Goal: Task Accomplishment & Management: Manage account settings

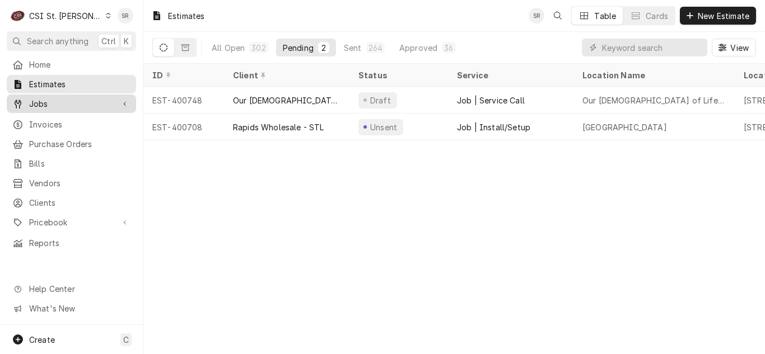
click at [60, 101] on span "Jobs" at bounding box center [71, 104] width 85 height 12
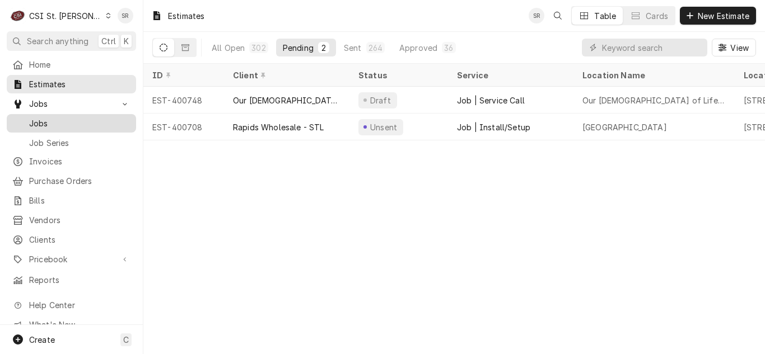
click at [60, 123] on span "Jobs" at bounding box center [79, 124] width 101 height 12
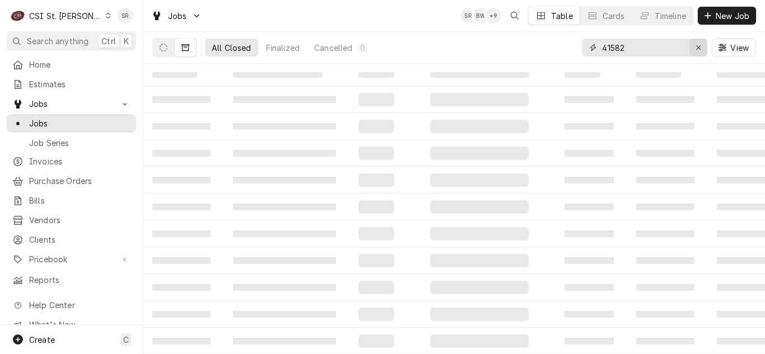
click at [697, 48] on icon "Erase input" at bounding box center [698, 48] width 6 height 8
click at [164, 46] on icon "Dynamic Content Wrapper" at bounding box center [164, 48] width 8 height 8
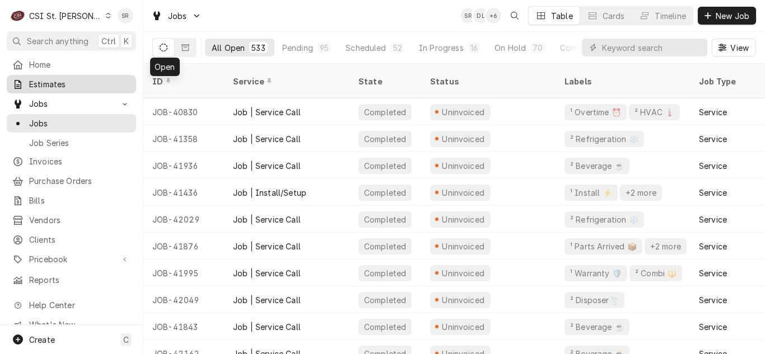
click at [55, 83] on span "Estimates" at bounding box center [79, 84] width 101 height 12
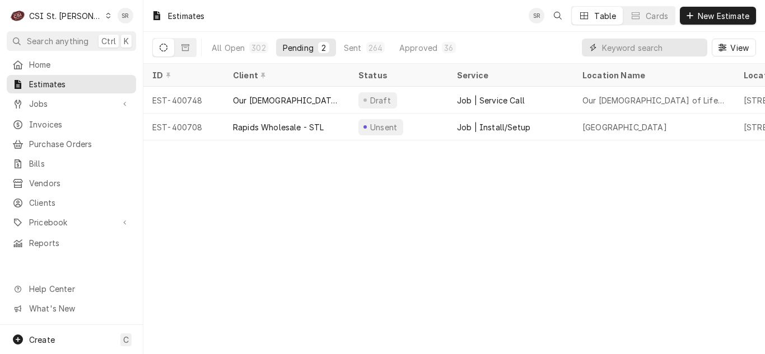
click at [614, 45] on input "Dynamic Content Wrapper" at bounding box center [652, 48] width 100 height 18
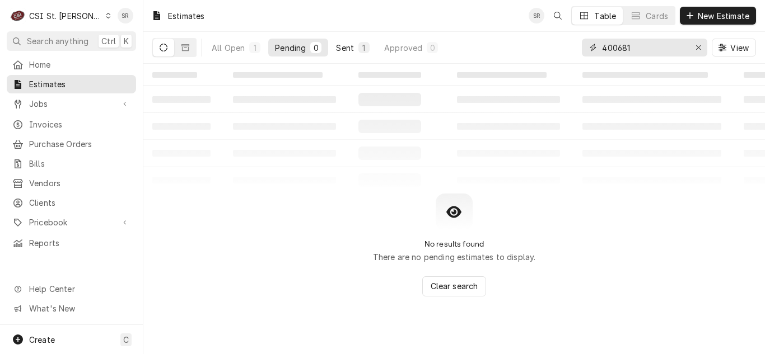
type input "400681"
click at [352, 52] on div "Sent" at bounding box center [345, 48] width 18 height 12
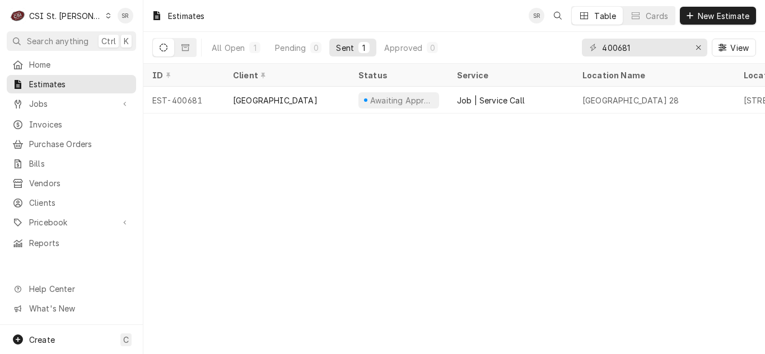
click at [268, 97] on div "Rockwood School District" at bounding box center [275, 101] width 85 height 12
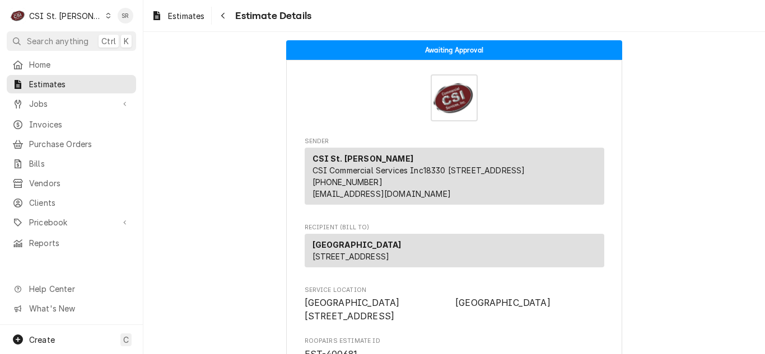
scroll to position [280, 0]
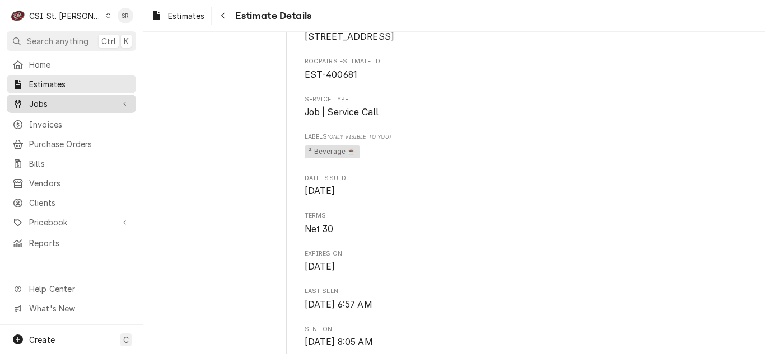
click at [49, 105] on span "Jobs" at bounding box center [71, 104] width 85 height 12
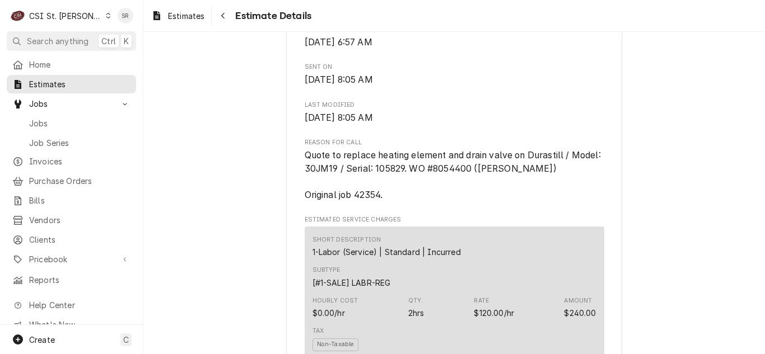
scroll to position [560, 0]
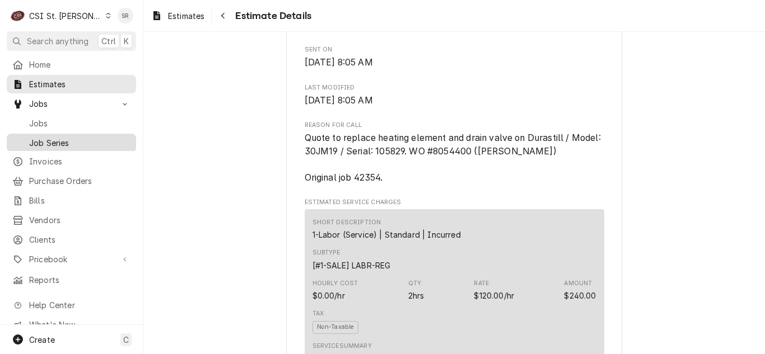
drag, startPoint x: 48, startPoint y: 157, endPoint x: 58, endPoint y: 147, distance: 14.3
click at [48, 157] on span "Invoices" at bounding box center [79, 162] width 101 height 12
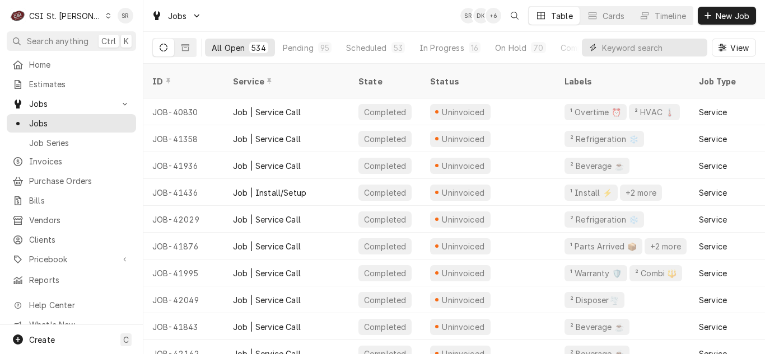
click at [647, 51] on input "Dynamic Content Wrapper" at bounding box center [652, 48] width 100 height 18
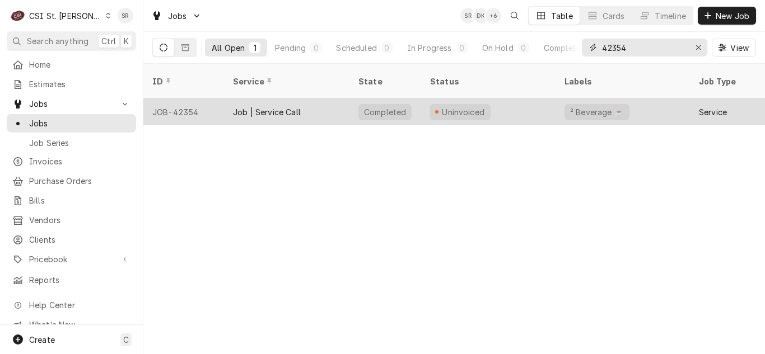
type input "42354"
click at [293, 106] on div "Job | Service Call" at bounding box center [267, 112] width 68 height 12
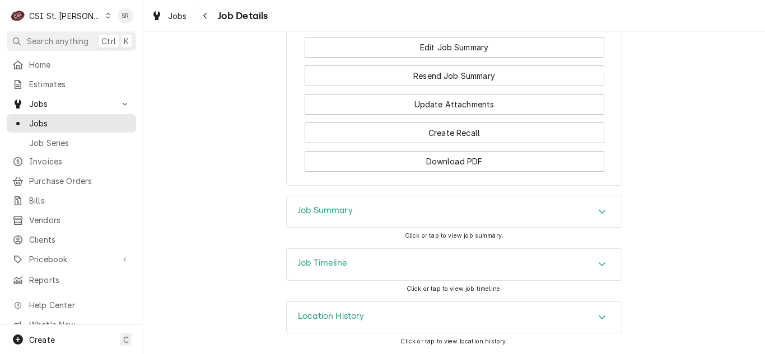
scroll to position [1044, 0]
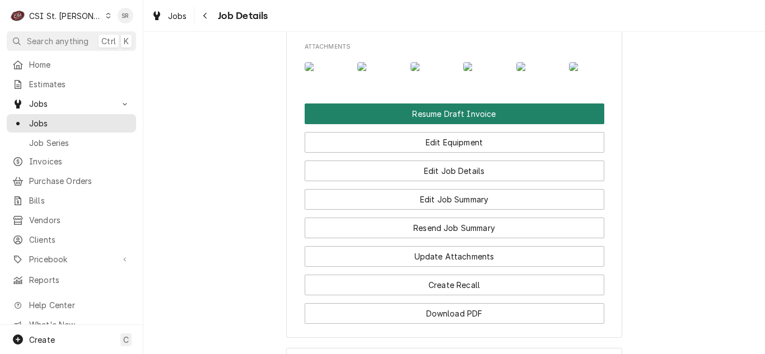
click at [447, 124] on button "Resume Draft Invoice" at bounding box center [455, 114] width 300 height 21
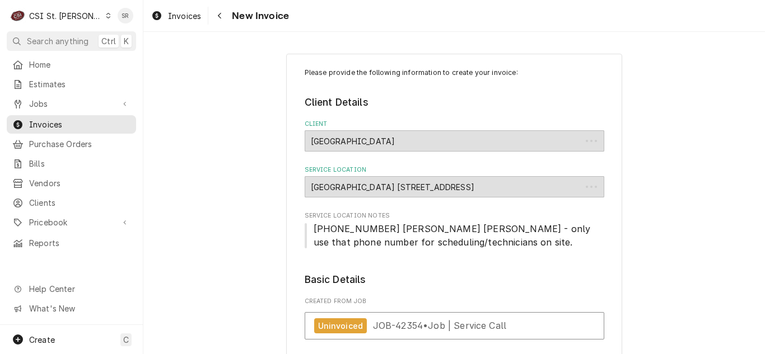
type textarea "x"
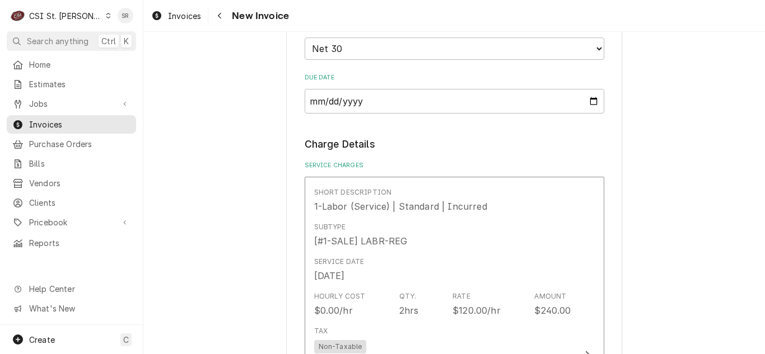
scroll to position [728, 0]
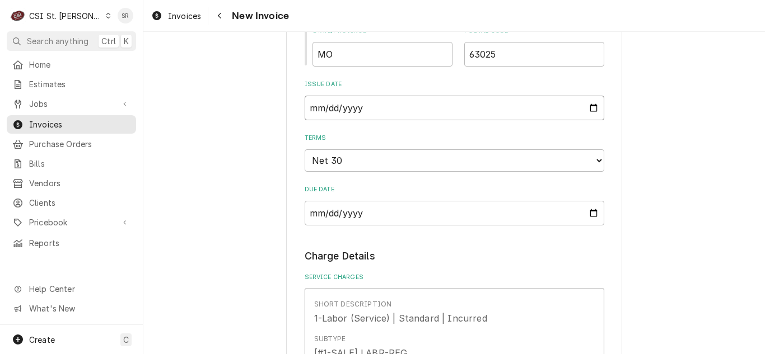
click at [592, 105] on input "2025-09-01" at bounding box center [455, 108] width 300 height 25
type input "2025-08-31"
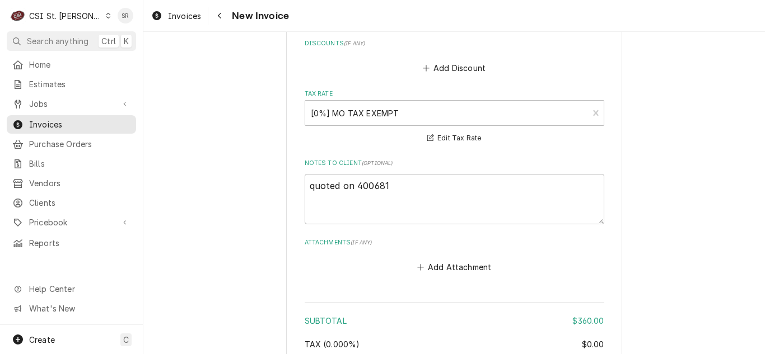
scroll to position [1680, 0]
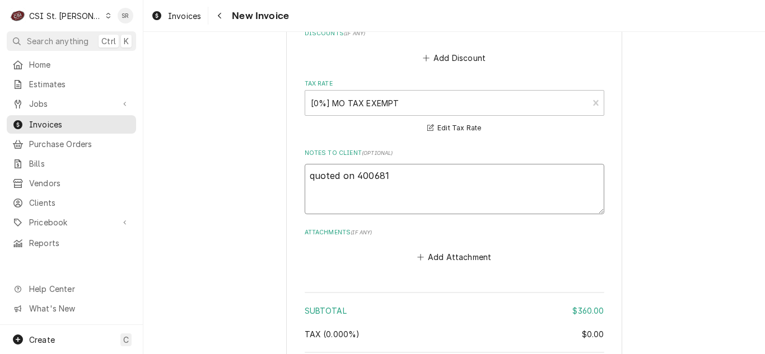
click at [414, 164] on textarea "quoted on 400681" at bounding box center [455, 189] width 300 height 50
type textarea "x"
type textarea "quoted on 400681"
type textarea "x"
type textarea "quoted on 400681 -"
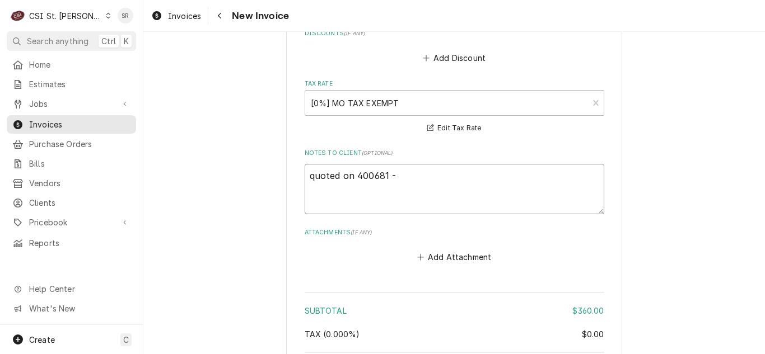
type textarea "x"
type textarea "quoted on 400681 -"
type textarea "x"
type textarea "quoted on 400681 - r"
type textarea "x"
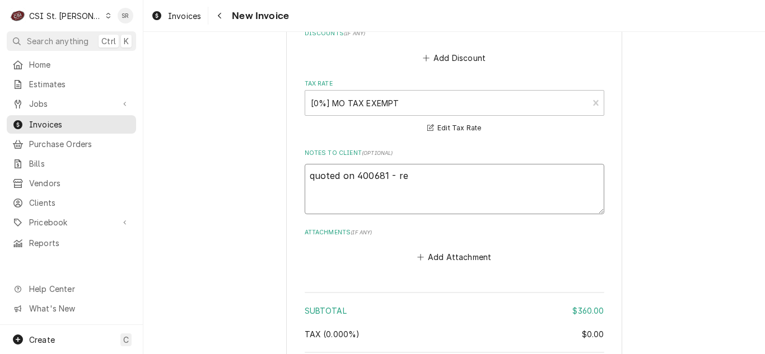
type textarea "quoted on 400681 - rej"
type textarea "x"
type textarea "quoted on 400681 - reje"
type textarea "x"
type textarea "quoted on 400681 - rejec"
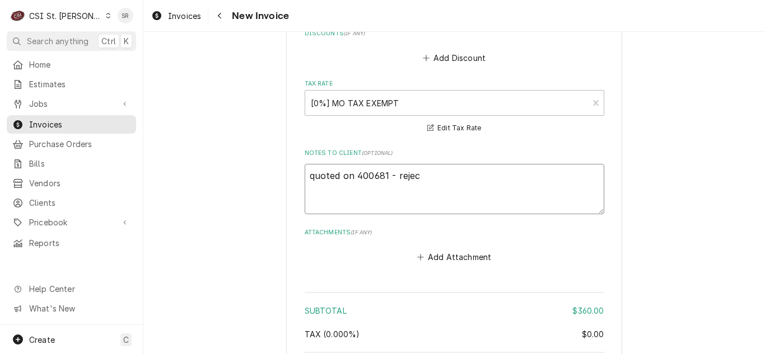
type textarea "x"
type textarea "quoted on 400681 - reject"
type textarea "x"
type textarea "quoted on 400681 - rejecte"
type textarea "x"
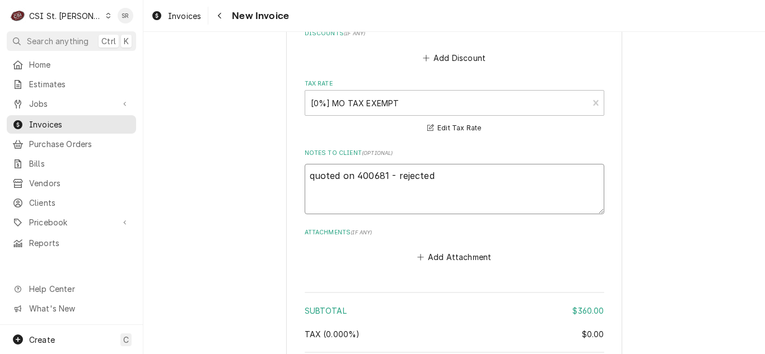
type textarea "quoted on 400681 - rejected"
type textarea "x"
type textarea "quoted on 400681 - rejected b"
type textarea "x"
type textarea "quoted on 400681 - rejected bi"
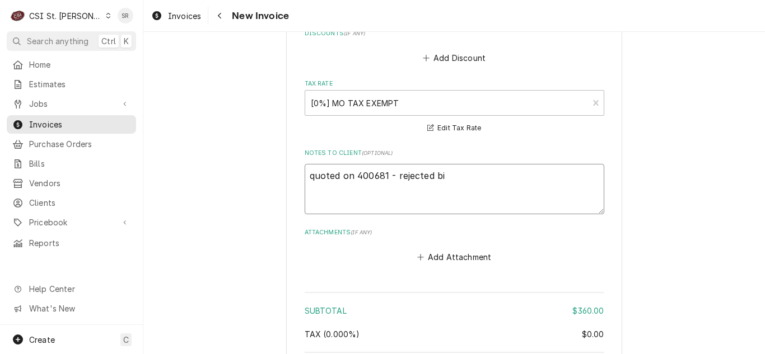
type textarea "x"
type textarea "quoted on 400681 - rejected bil"
type textarea "x"
type textarea "quoted on 400681 - rejected bill"
type textarea "x"
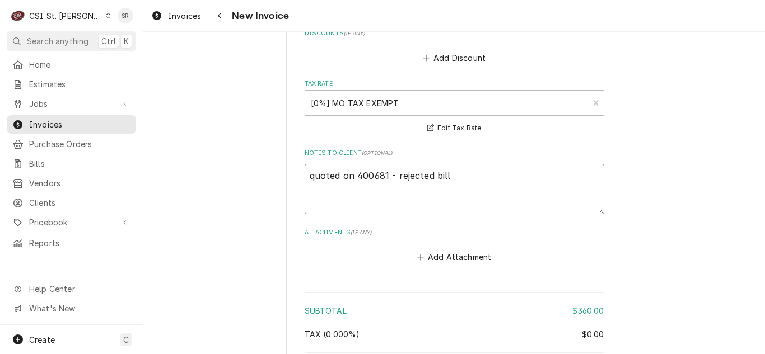
type textarea "quoted on 400681 - rejected billi"
type textarea "x"
type textarea "quoted on 400681 - rejected billin"
type textarea "x"
type textarea "quoted on 400681 - rejected billing"
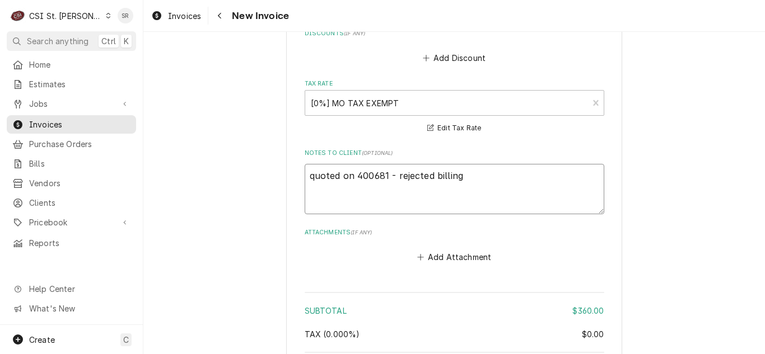
type textarea "x"
type textarea "quoted on 400681 - rejected billing"
type textarea "x"
type textarea "quoted on 400681 - rejected billing i"
type textarea "x"
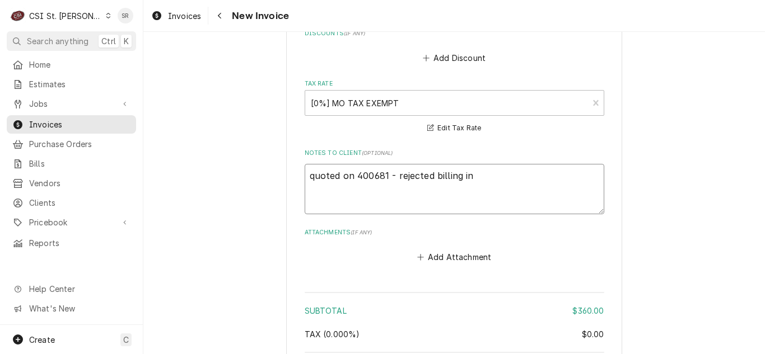
type textarea "quoted on 400681 - rejected billing inc"
type textarea "x"
type textarea "quoted on 400681 - rejected billing incur"
type textarea "x"
type textarea "quoted on 400681 - rejected billing incurr"
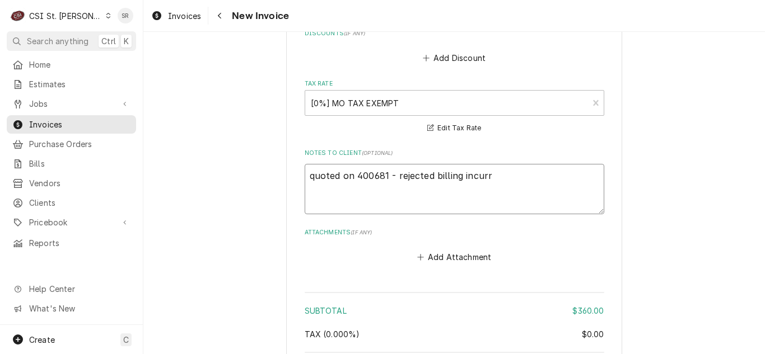
type textarea "x"
type textarea "quoted on 400681 - rejected billing incurre"
type textarea "x"
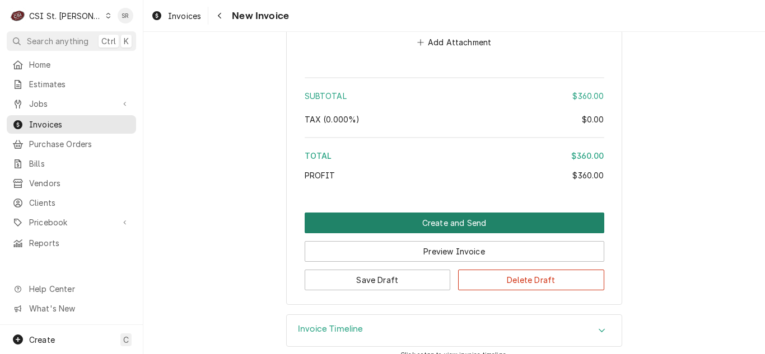
type textarea "quoted on 400681 - rejected billing incurred"
click at [465, 213] on button "Create and Send" at bounding box center [455, 223] width 300 height 21
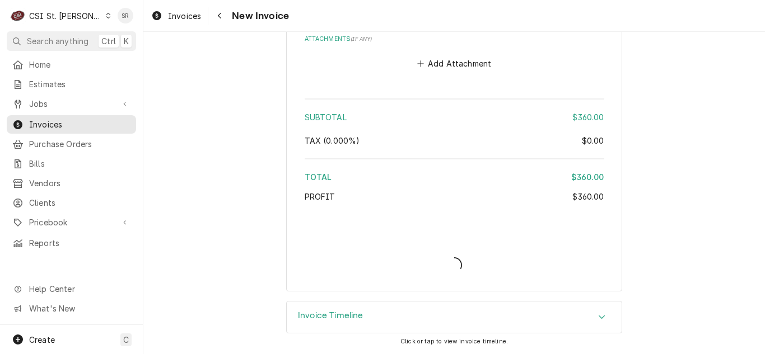
scroll to position [1860, 0]
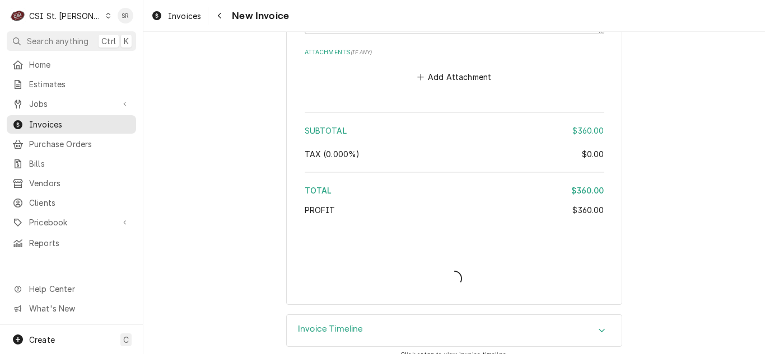
type textarea "x"
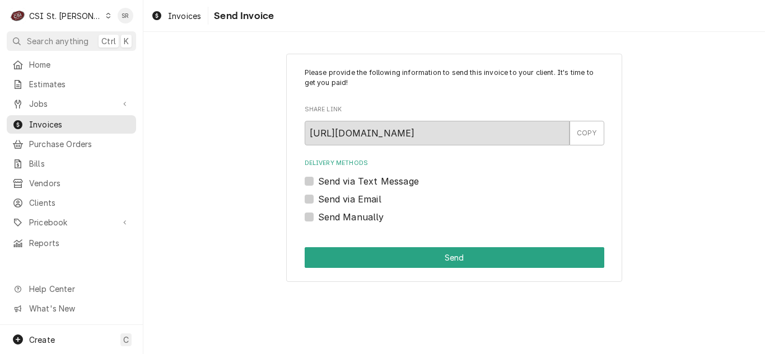
click at [328, 199] on label "Send via Email" at bounding box center [349, 199] width 63 height 13
click at [328, 199] on input "Send via Email" at bounding box center [468, 205] width 300 height 25
checkbox input "true"
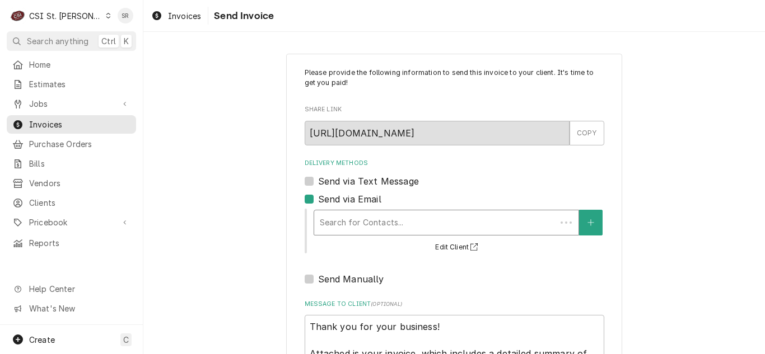
click at [382, 223] on div "Delivery Methods" at bounding box center [435, 223] width 231 height 20
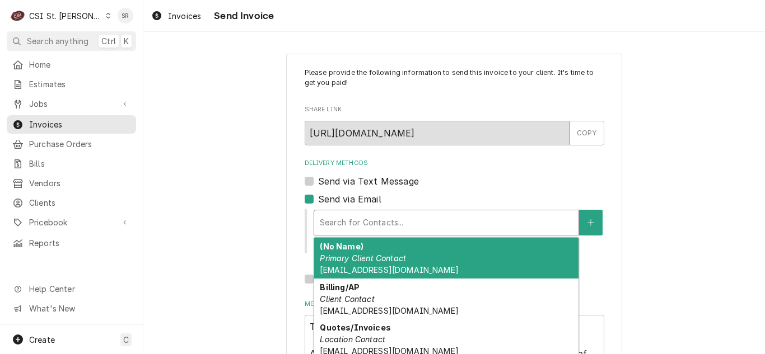
click at [387, 256] on em "Primary Client Contact" at bounding box center [363, 259] width 86 height 10
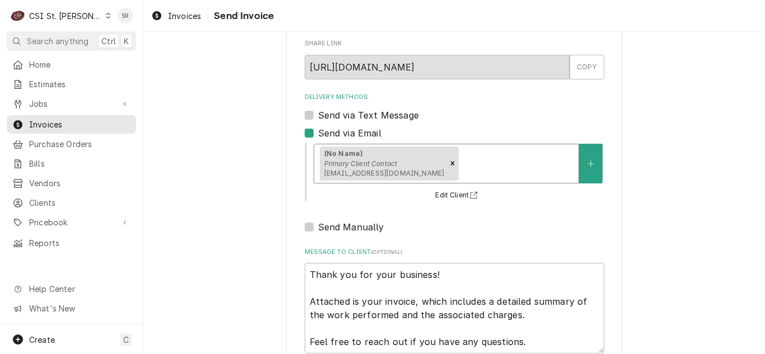
scroll to position [134, 0]
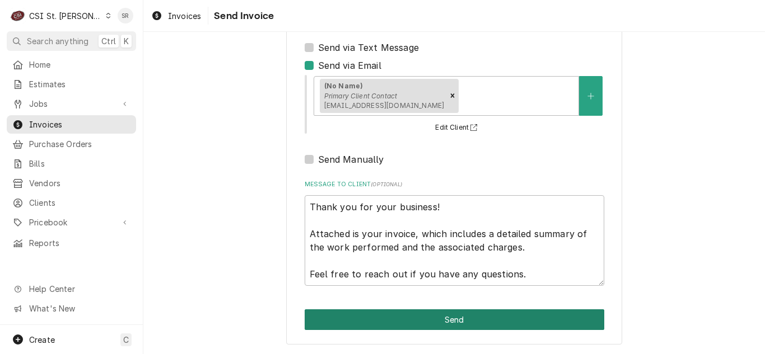
click at [438, 317] on button "Send" at bounding box center [455, 320] width 300 height 21
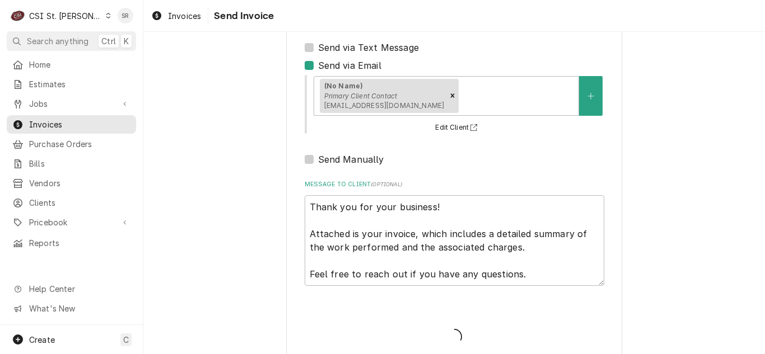
type textarea "x"
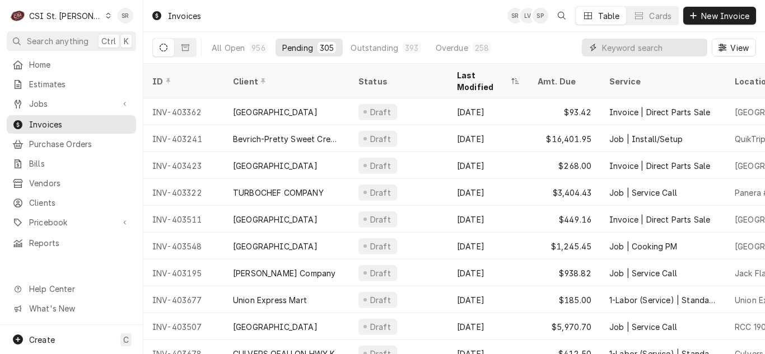
click at [629, 48] on input "Dynamic Content Wrapper" at bounding box center [652, 48] width 100 height 18
drag, startPoint x: 50, startPoint y: 192, endPoint x: 57, endPoint y: 191, distance: 6.3
click at [50, 197] on span "Clients" at bounding box center [79, 203] width 101 height 12
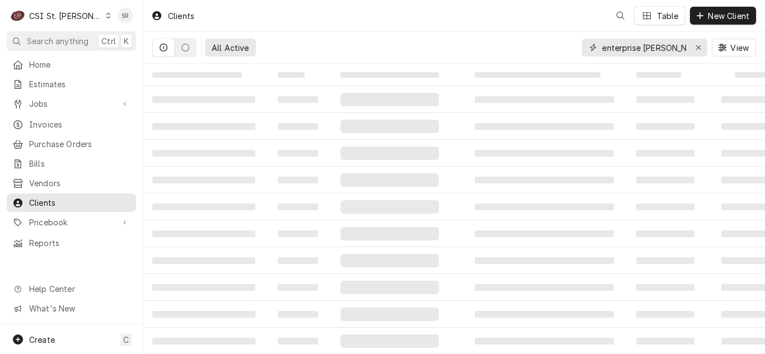
click at [631, 49] on input "enterprise clayton" at bounding box center [644, 48] width 84 height 18
click at [693, 48] on div "Erase input" at bounding box center [698, 47] width 11 height 11
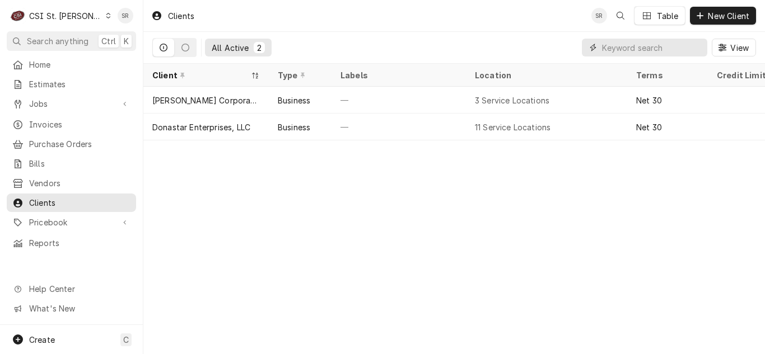
click at [678, 47] on input "Dynamic Content Wrapper" at bounding box center [654, 48] width 105 height 18
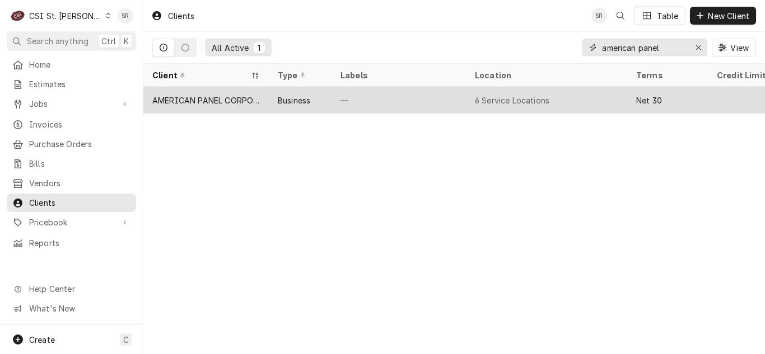
type input "american panel"
click at [279, 100] on div "Business" at bounding box center [294, 101] width 32 height 12
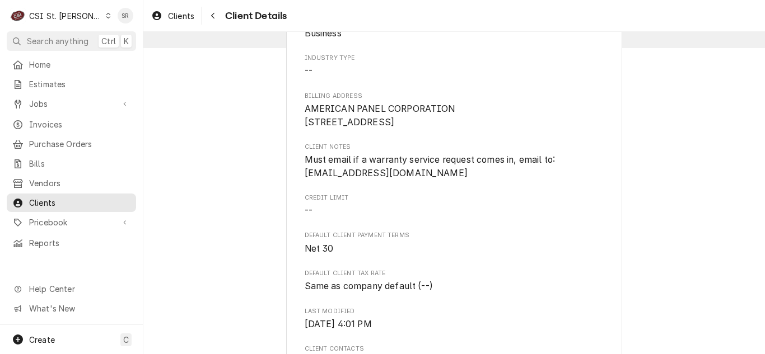
scroll to position [112, 0]
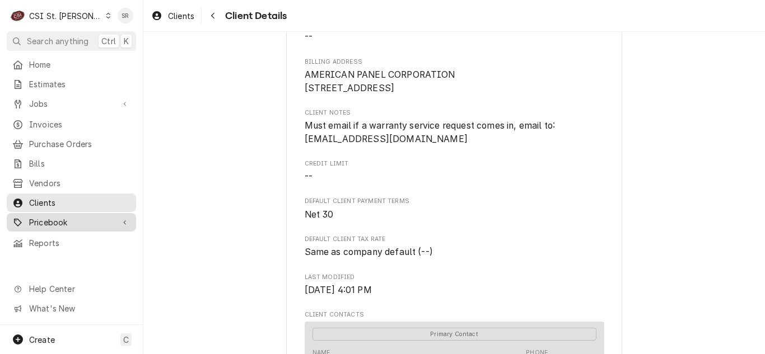
click at [53, 217] on span "Pricebook" at bounding box center [71, 223] width 85 height 12
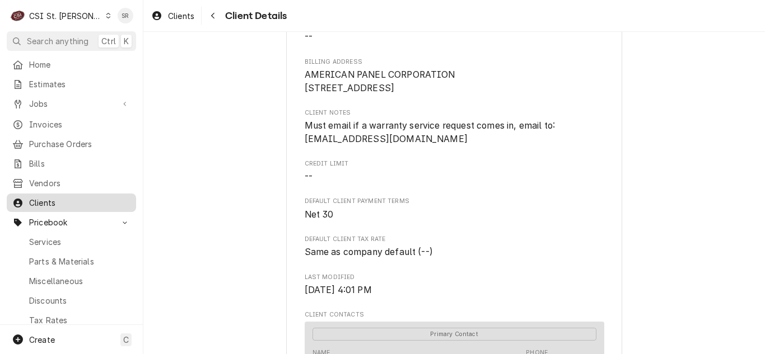
click at [49, 200] on span "Clients" at bounding box center [79, 203] width 101 height 12
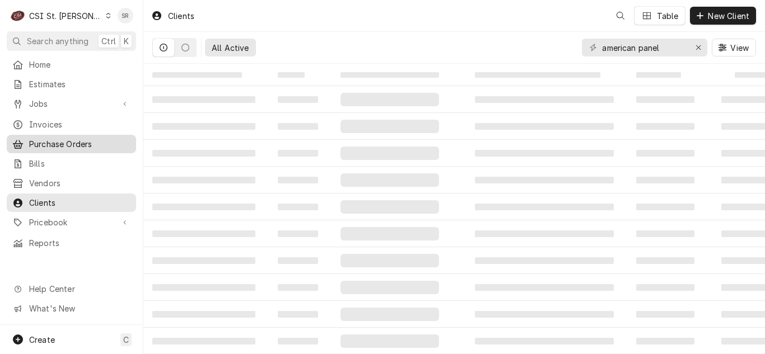
click at [64, 141] on span "Purchase Orders" at bounding box center [79, 144] width 101 height 12
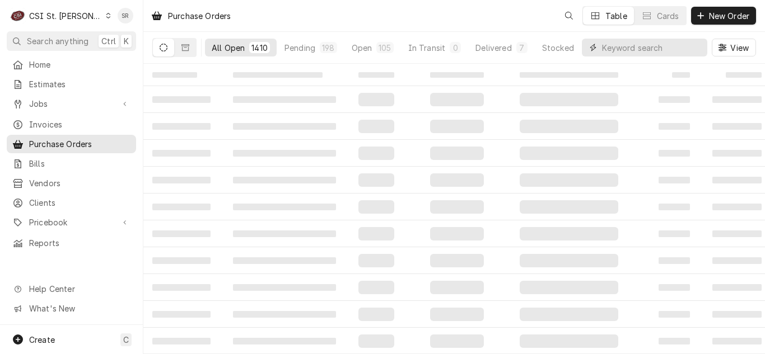
click at [667, 45] on input "Dynamic Content Wrapper" at bounding box center [652, 48] width 100 height 18
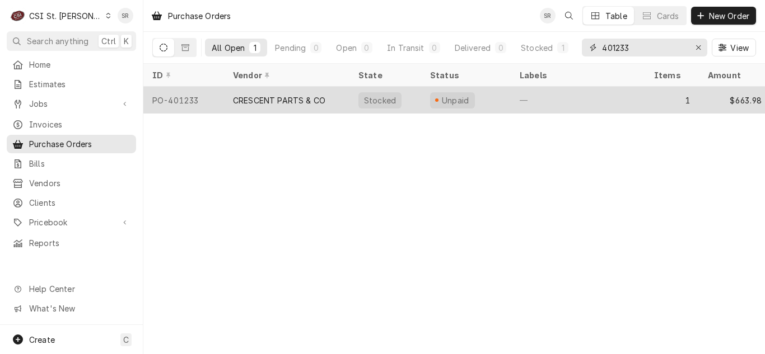
type input "401233"
click at [277, 101] on div "CRESCENT PARTS & CO" at bounding box center [279, 101] width 92 height 12
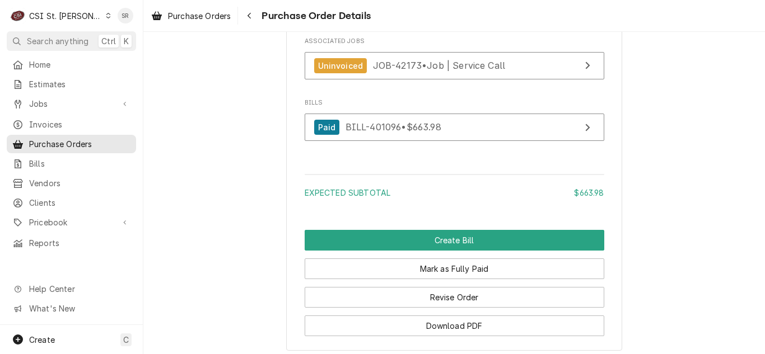
scroll to position [1008, 0]
